Goal: Information Seeking & Learning: Stay updated

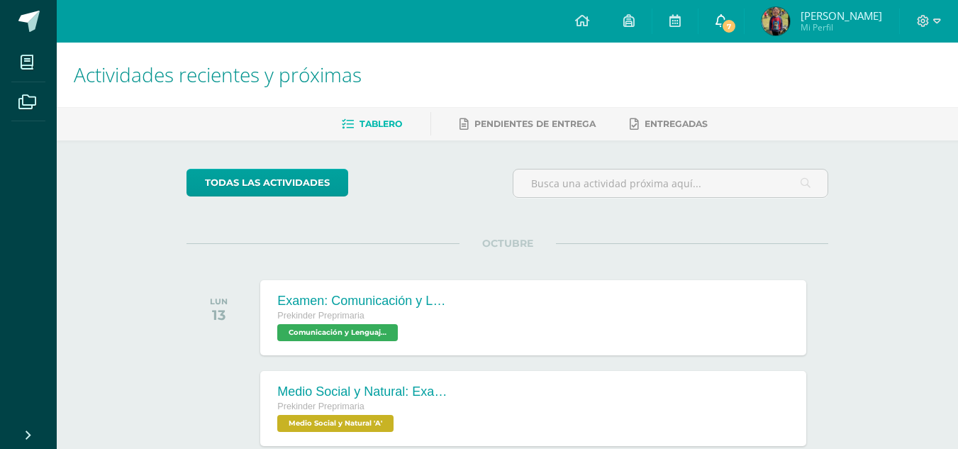
click at [727, 16] on icon at bounding box center [721, 20] width 11 height 13
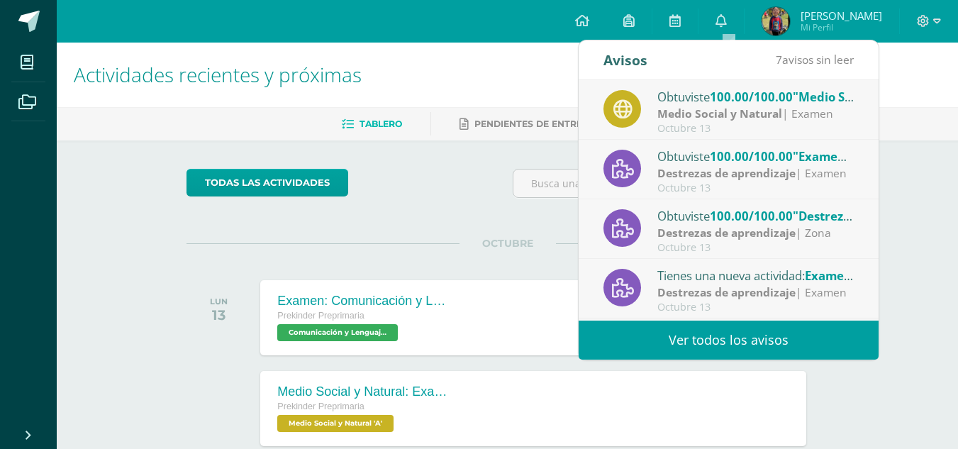
click at [759, 338] on link "Ver todos los avisos" at bounding box center [729, 340] width 300 height 39
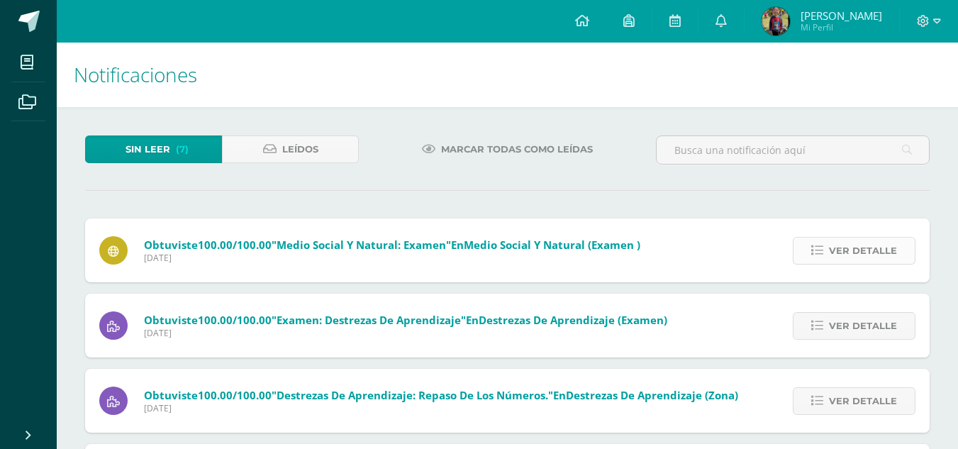
click at [874, 255] on span "Ver detalle" at bounding box center [863, 251] width 68 height 26
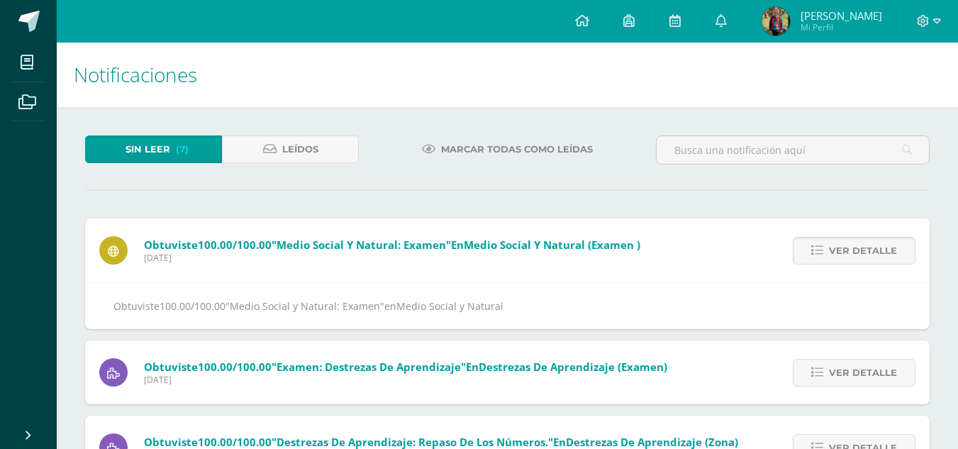
click at [874, 255] on span "Ver detalle" at bounding box center [863, 251] width 68 height 26
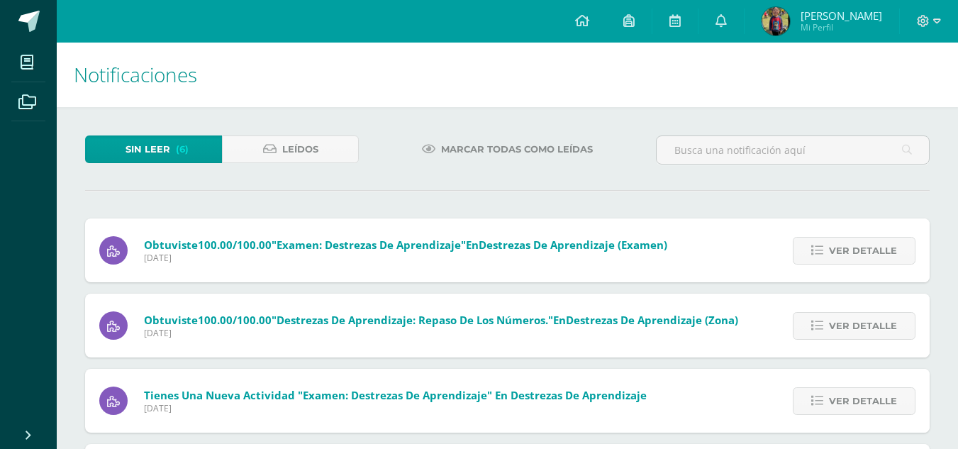
click at [874, 255] on span "Ver detalle" at bounding box center [863, 251] width 68 height 26
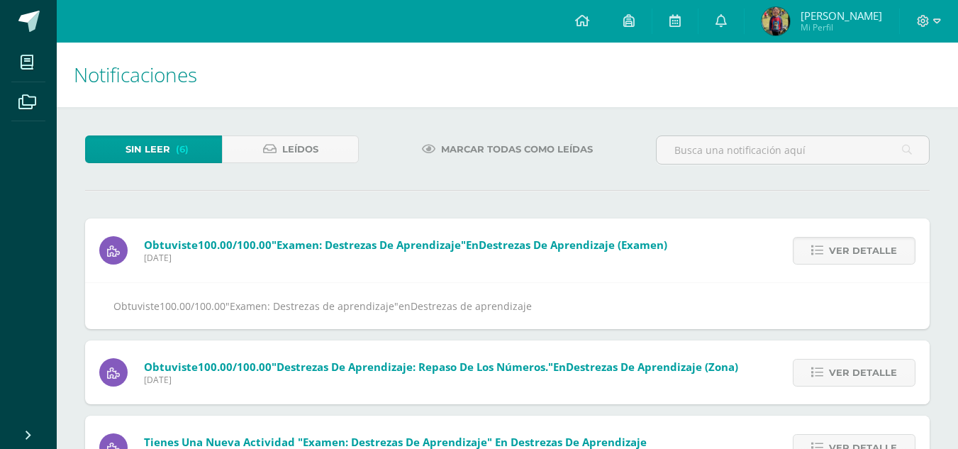
click at [874, 255] on span "Ver detalle" at bounding box center [863, 251] width 68 height 26
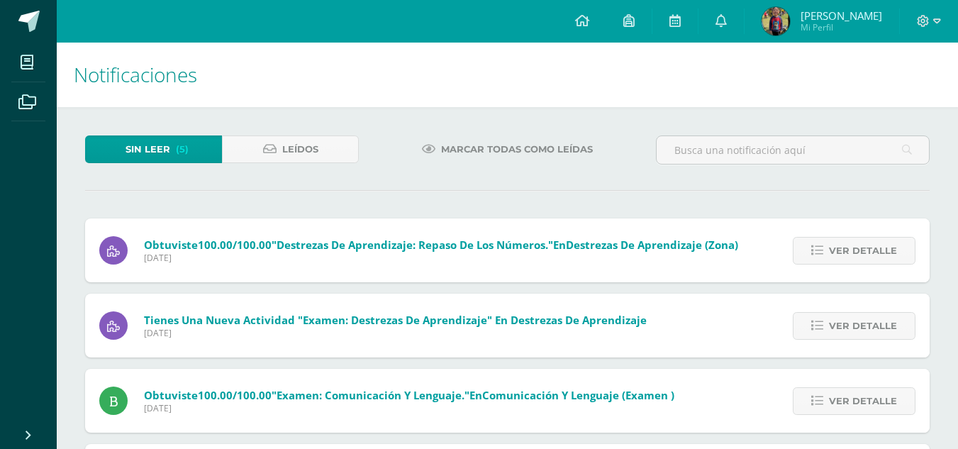
click at [874, 255] on span "Ver detalle" at bounding box center [863, 251] width 68 height 26
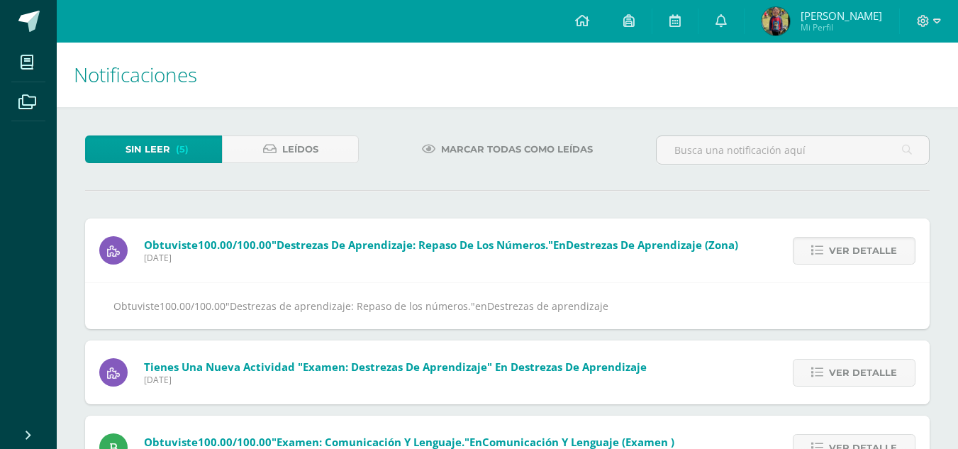
click at [874, 255] on span "Ver detalle" at bounding box center [863, 251] width 68 height 26
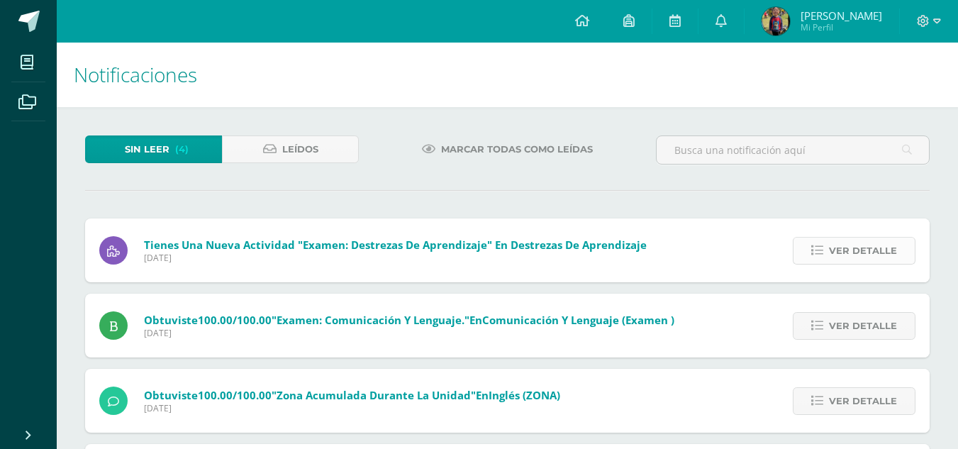
click at [875, 255] on span "Ver detalle" at bounding box center [863, 251] width 68 height 26
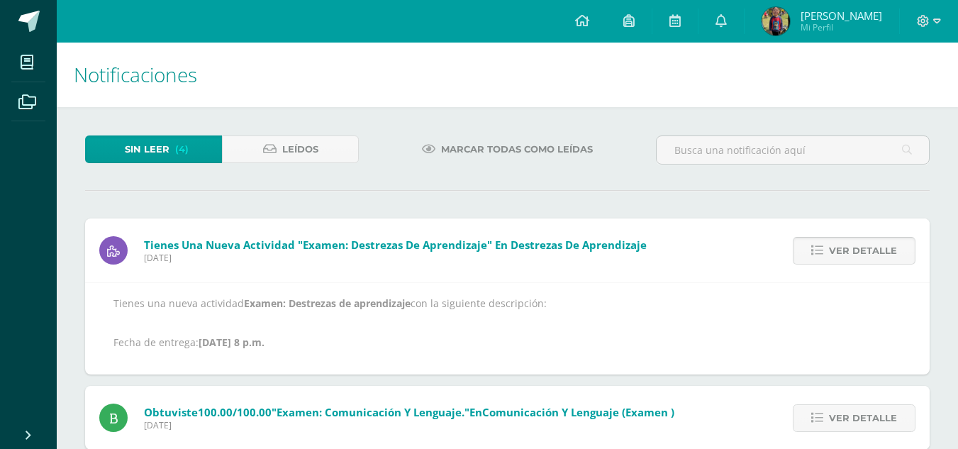
click at [875, 255] on span "Ver detalle" at bounding box center [863, 251] width 68 height 26
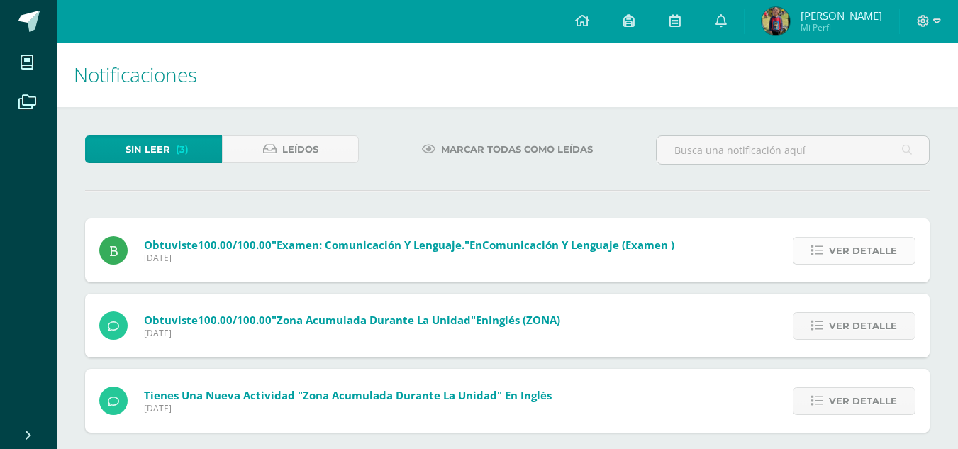
click at [859, 252] on span "Ver detalle" at bounding box center [863, 251] width 68 height 26
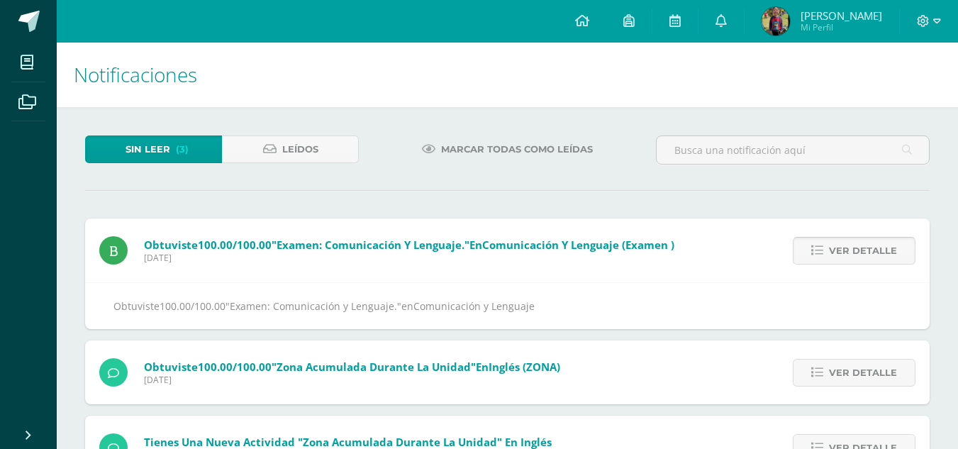
click at [859, 252] on span "Ver detalle" at bounding box center [863, 251] width 68 height 26
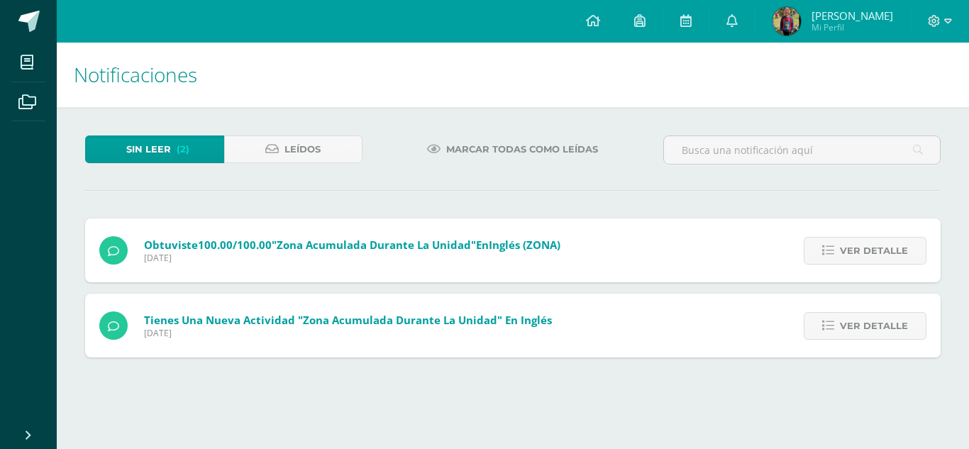
click at [859, 252] on span "Ver detalle" at bounding box center [874, 251] width 68 height 26
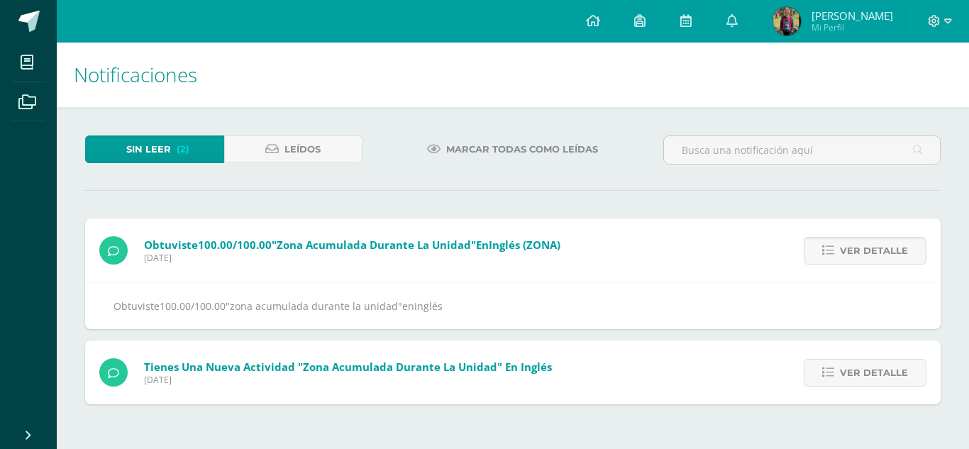
click at [859, 252] on span "Ver detalle" at bounding box center [874, 251] width 68 height 26
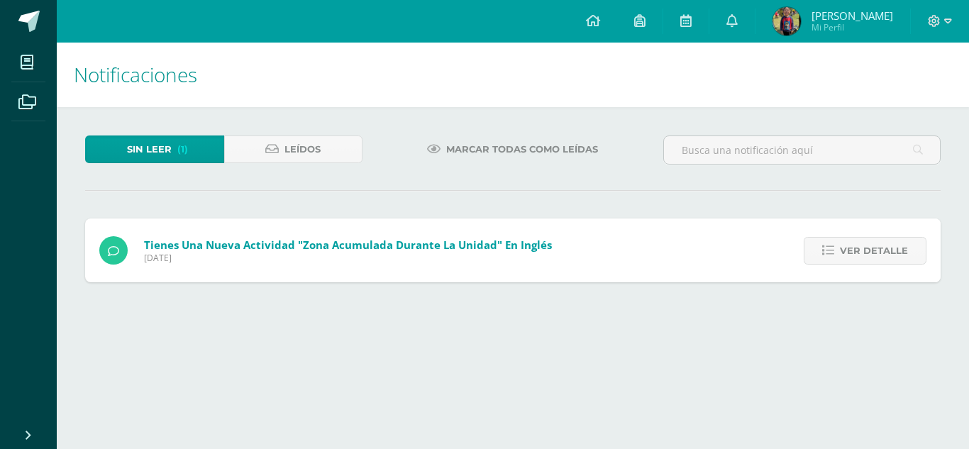
click at [859, 252] on span "Ver detalle" at bounding box center [874, 251] width 68 height 26
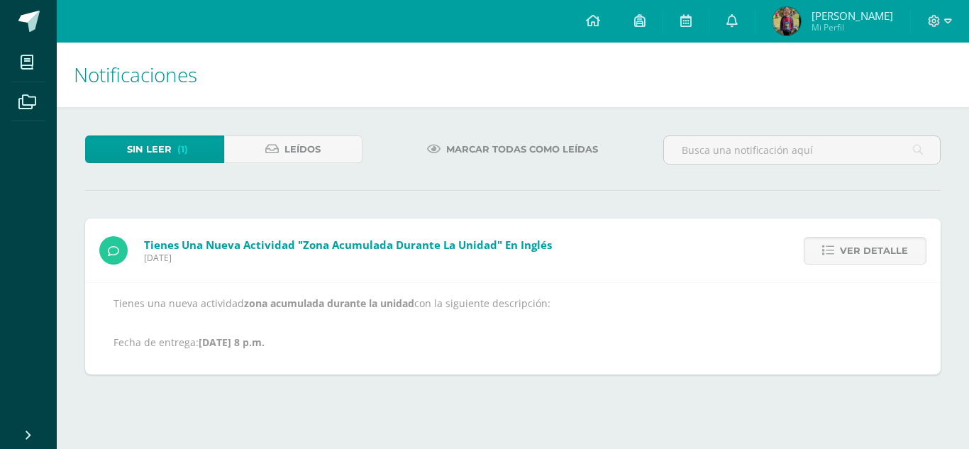
click at [859, 252] on span "Ver detalle" at bounding box center [874, 251] width 68 height 26
